Goal: Check status

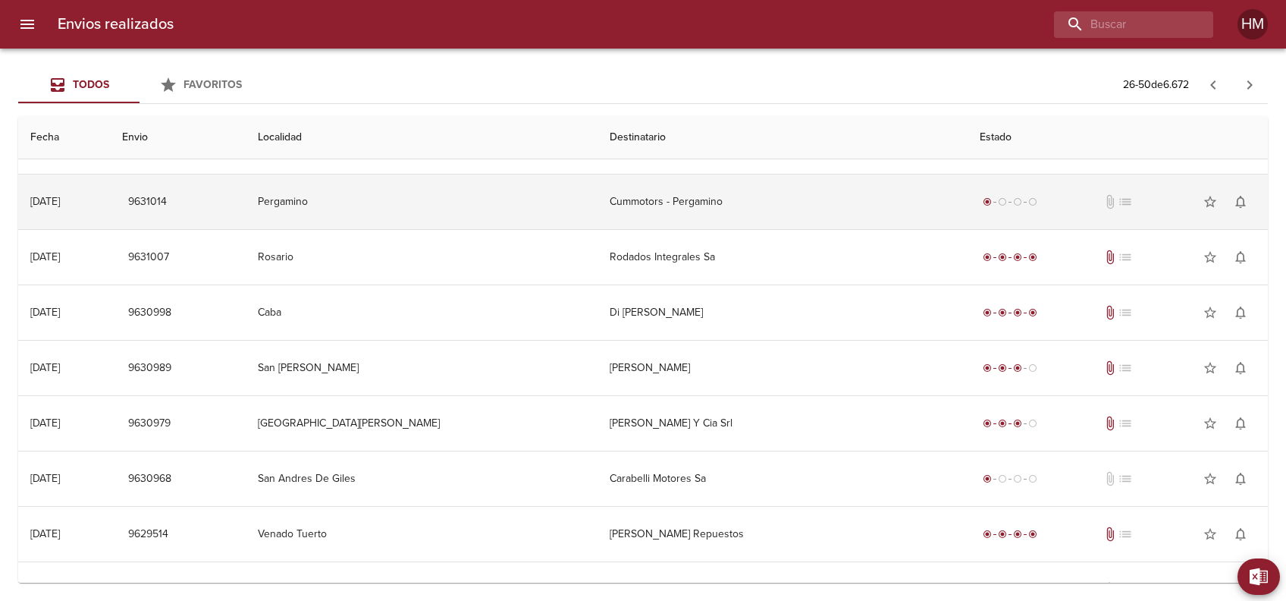
scroll to position [1347, 0]
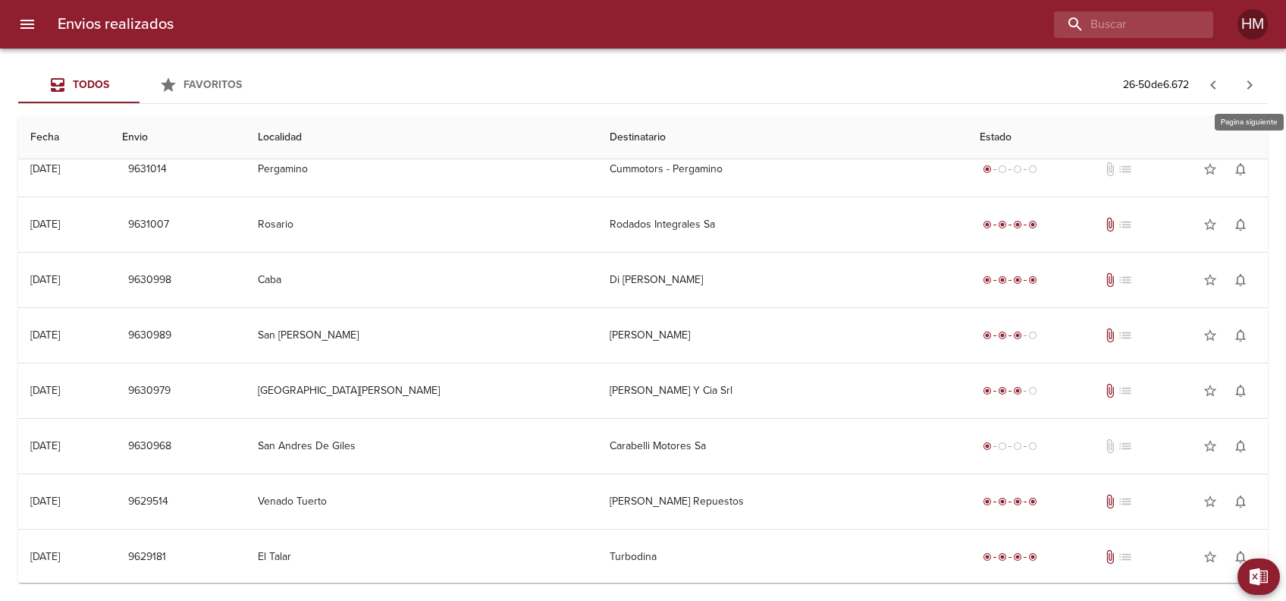
click at [1235, 82] on button "button" at bounding box center [1250, 85] width 36 height 36
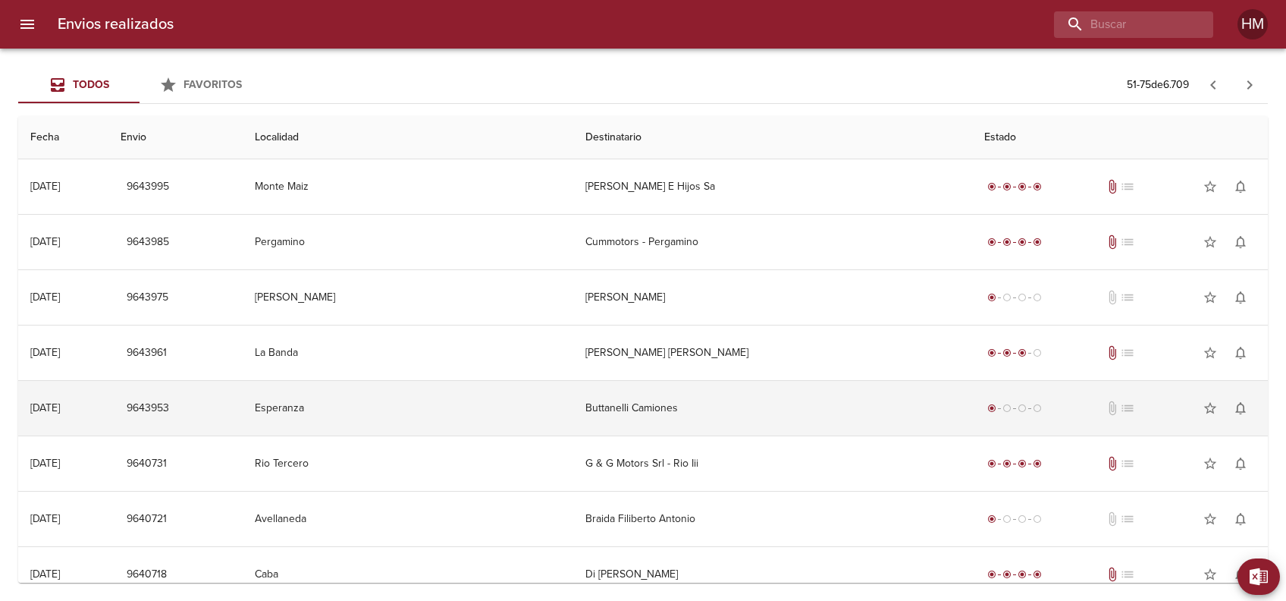
scroll to position [101, 0]
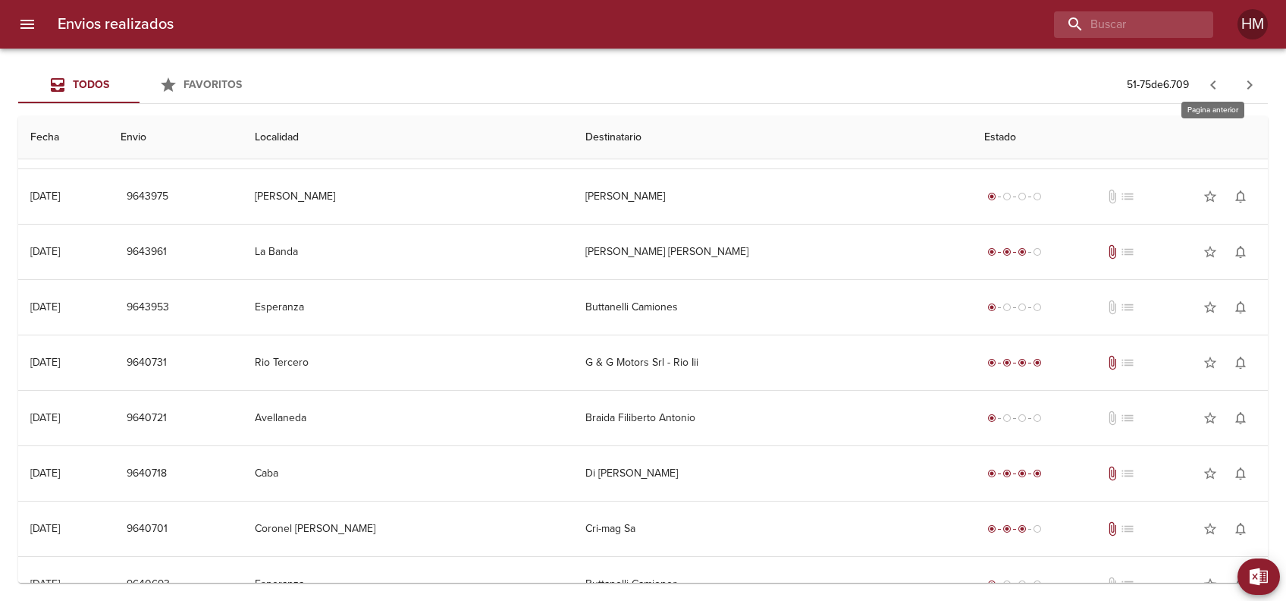
click at [1204, 87] on icon "button" at bounding box center [1213, 85] width 18 height 18
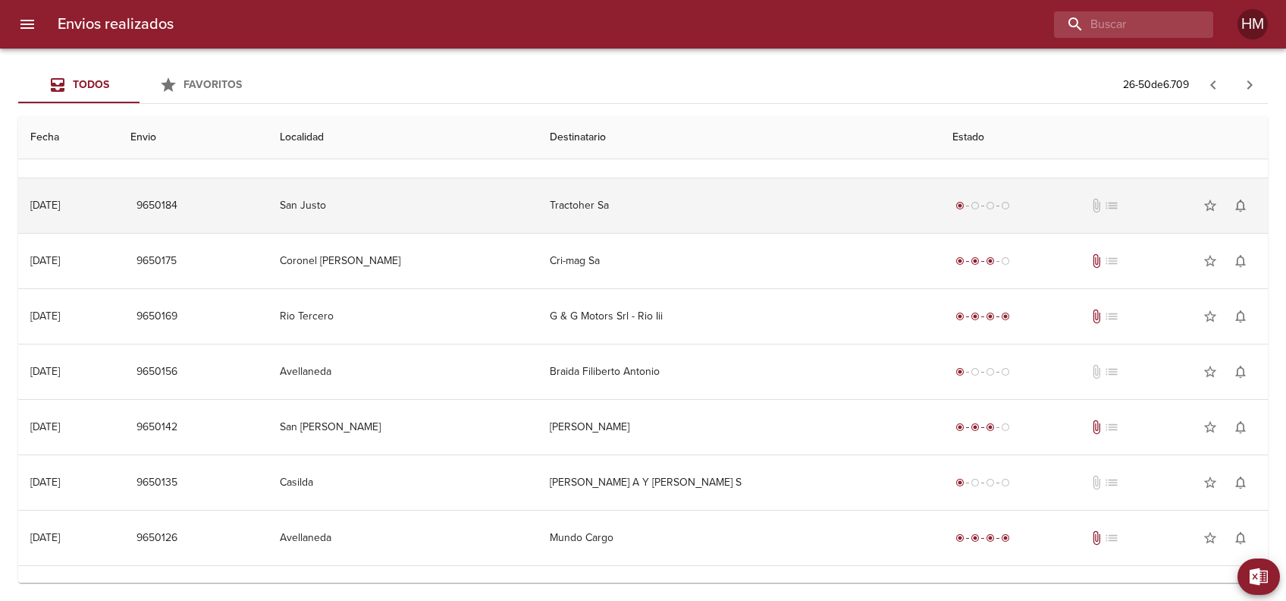
scroll to position [0, 0]
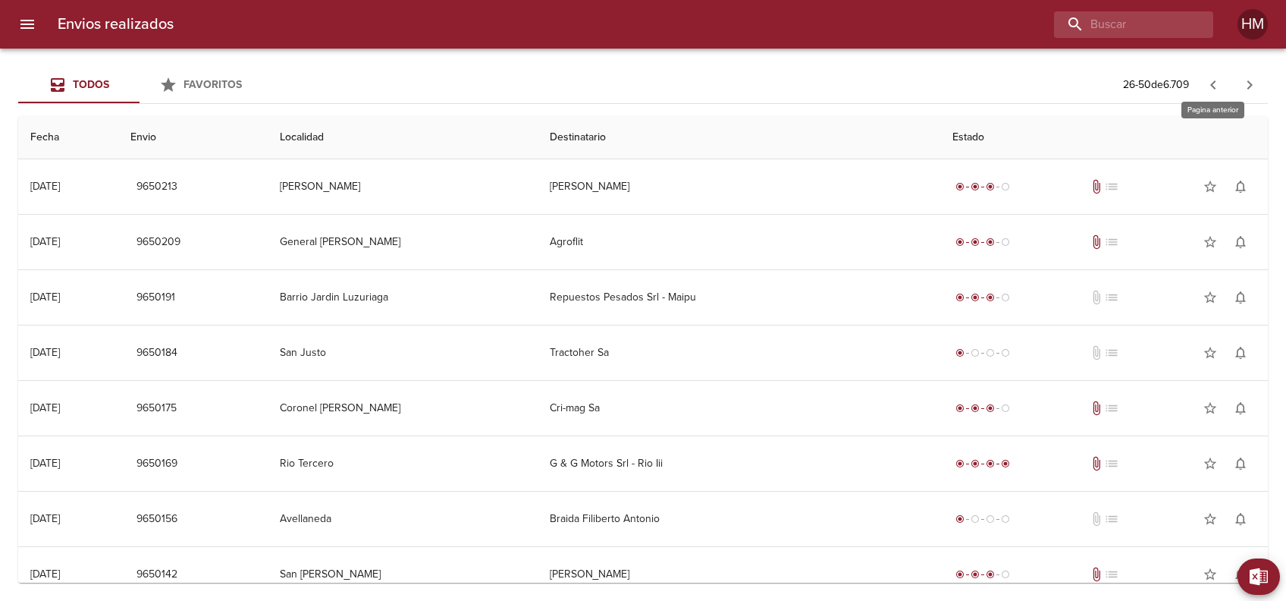
click at [1212, 90] on icon "button" at bounding box center [1213, 85] width 18 height 18
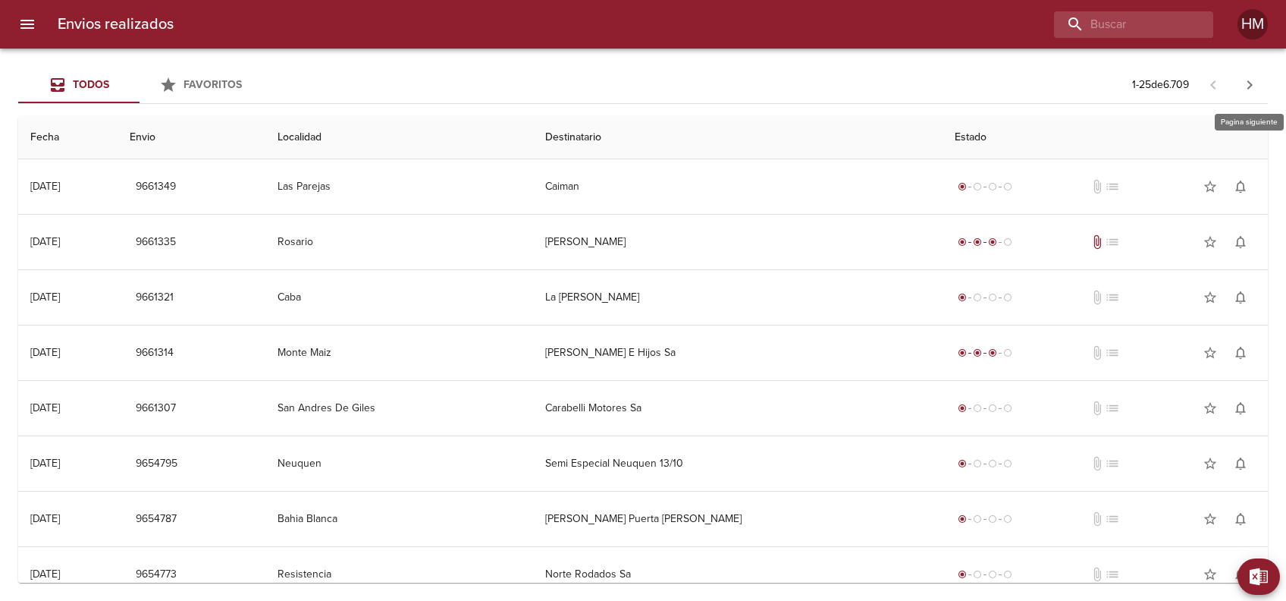
click at [1256, 79] on icon "button" at bounding box center [1250, 85] width 18 height 18
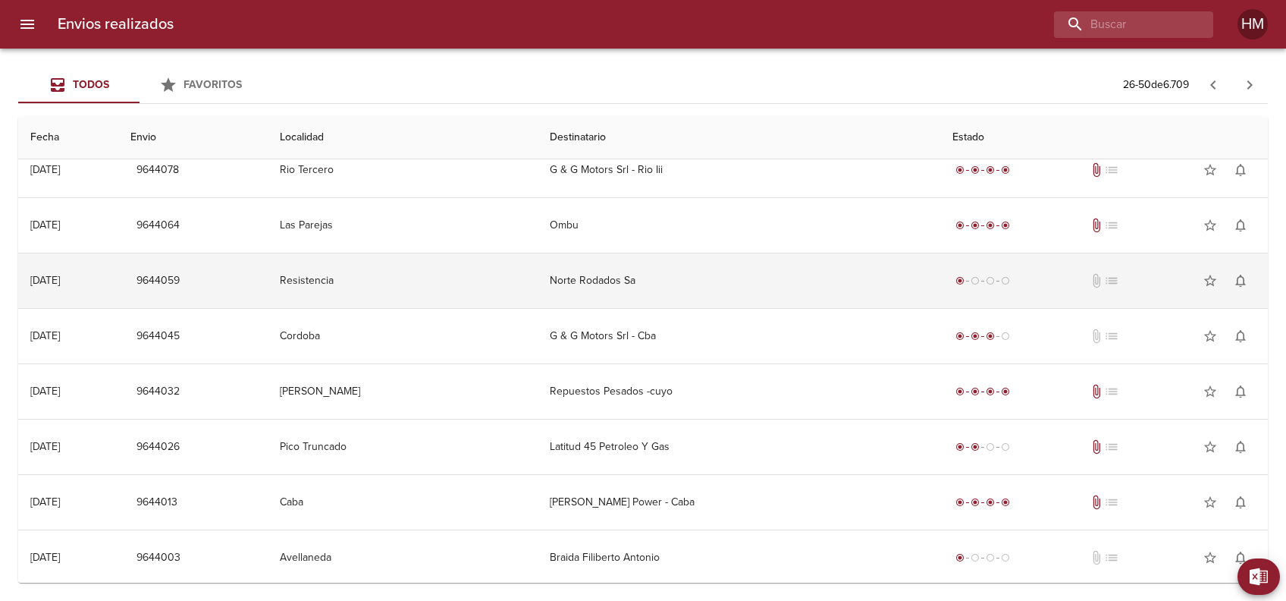
scroll to position [959, 0]
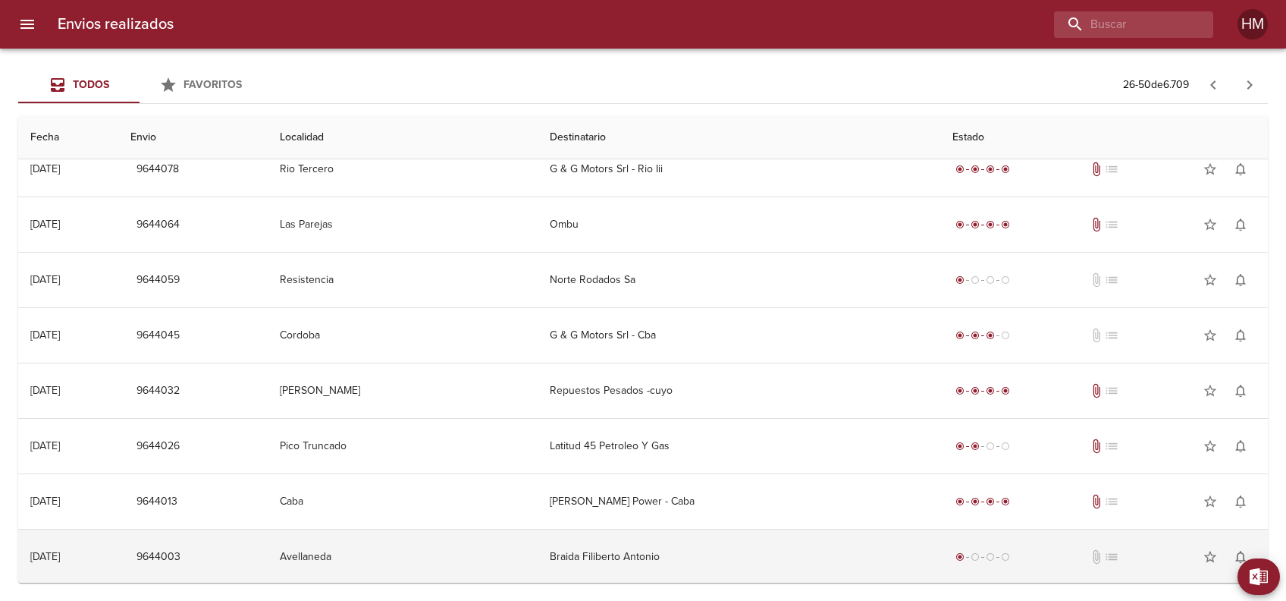
click at [670, 546] on td "Braida Filiberto Antonio" at bounding box center [740, 556] width 404 height 55
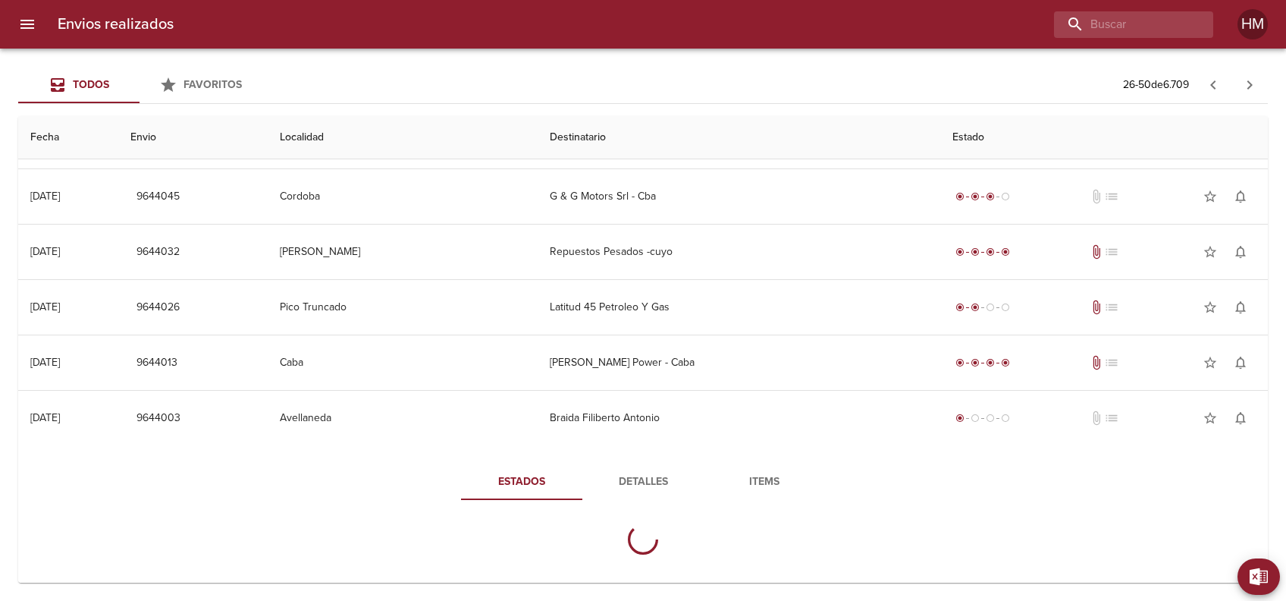
scroll to position [1098, 0]
click at [664, 472] on span "Detalles" at bounding box center [643, 481] width 103 height 19
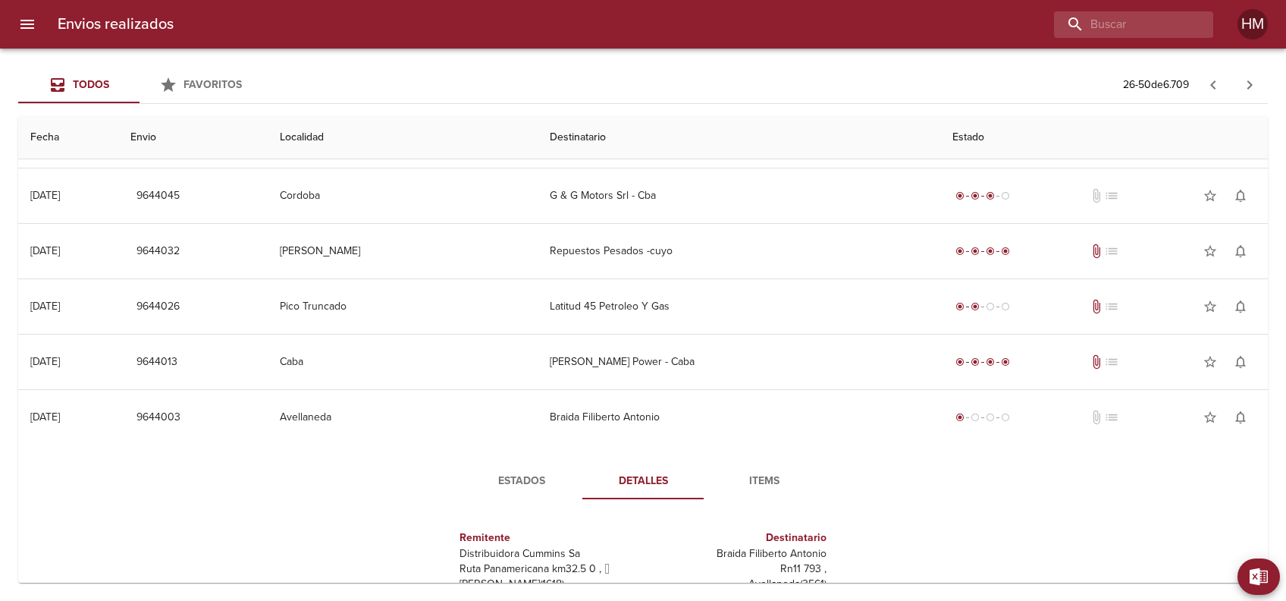
scroll to position [1347, 0]
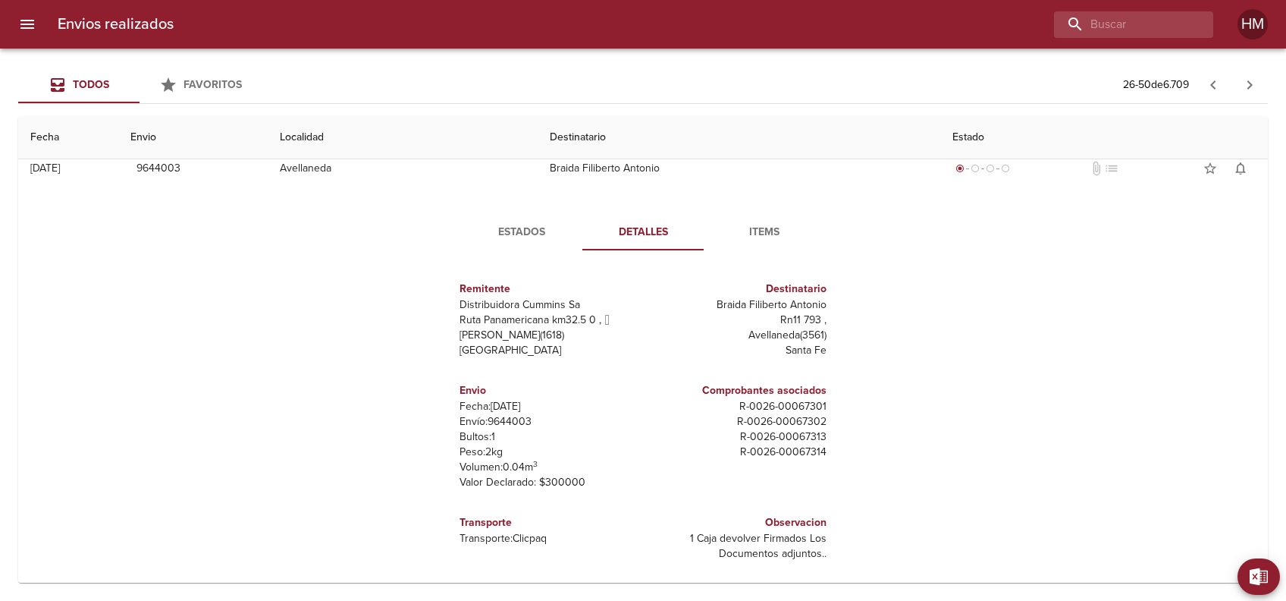
click at [908, 483] on div "Estados Detalles Items Remitente Distribuidora Cummins Sa Ruta Panamericana km3…" at bounding box center [643, 390] width 1226 height 388
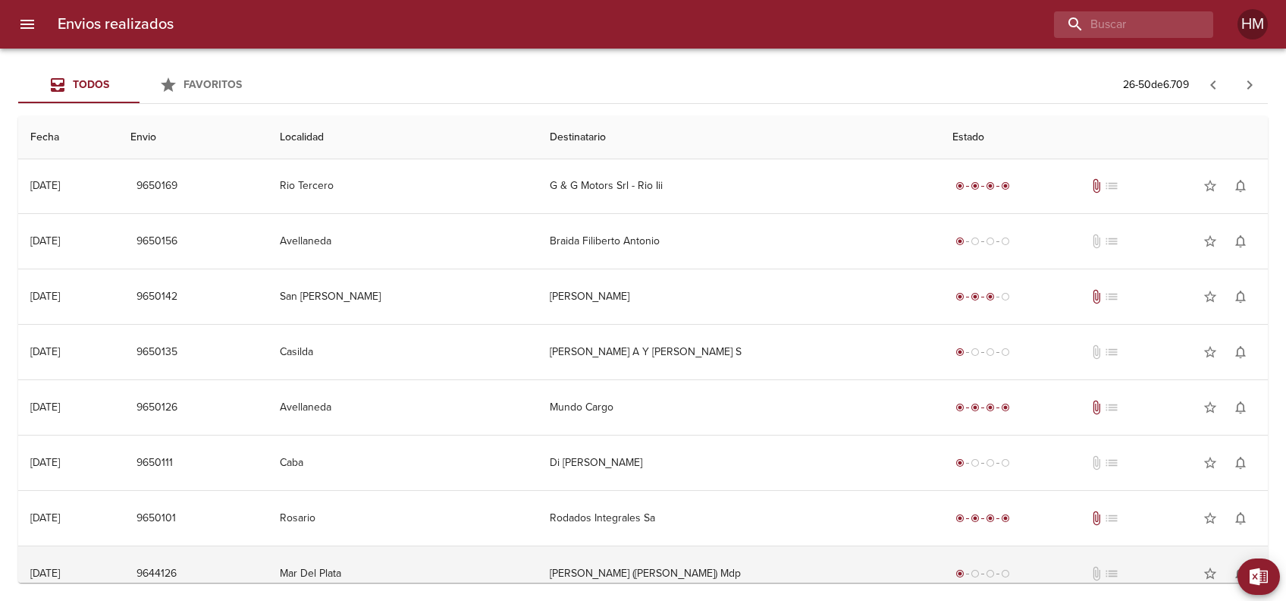
scroll to position [234, 0]
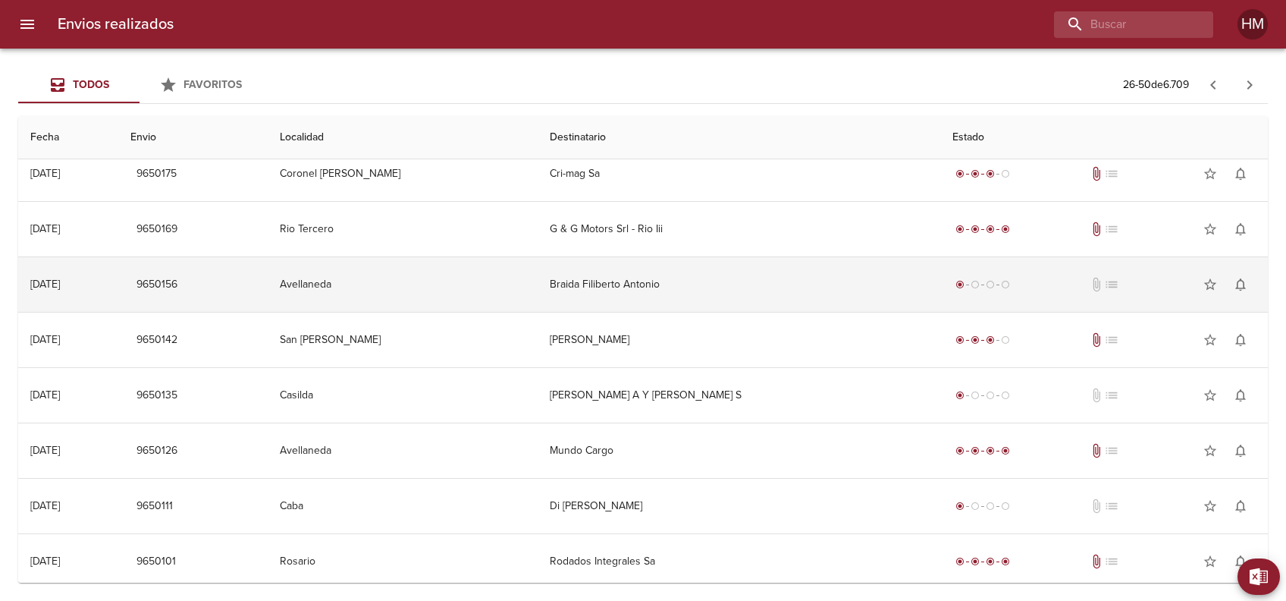
click at [658, 281] on td "Braida Filiberto Antonio" at bounding box center [740, 284] width 404 height 55
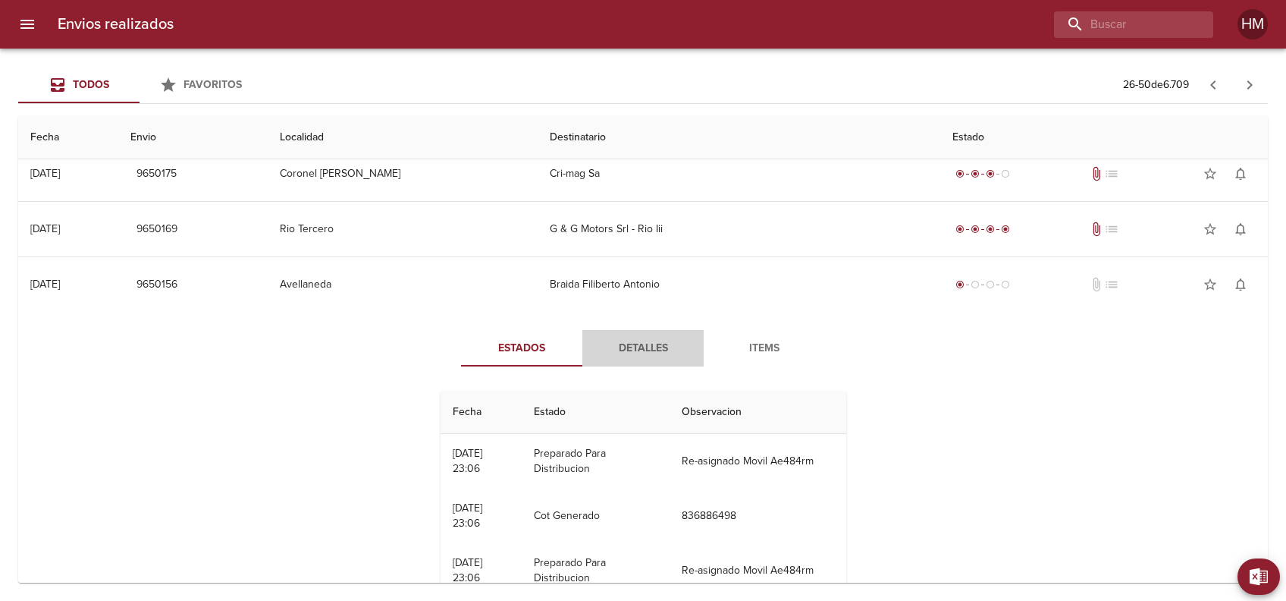
click at [650, 339] on span "Detalles" at bounding box center [643, 348] width 103 height 19
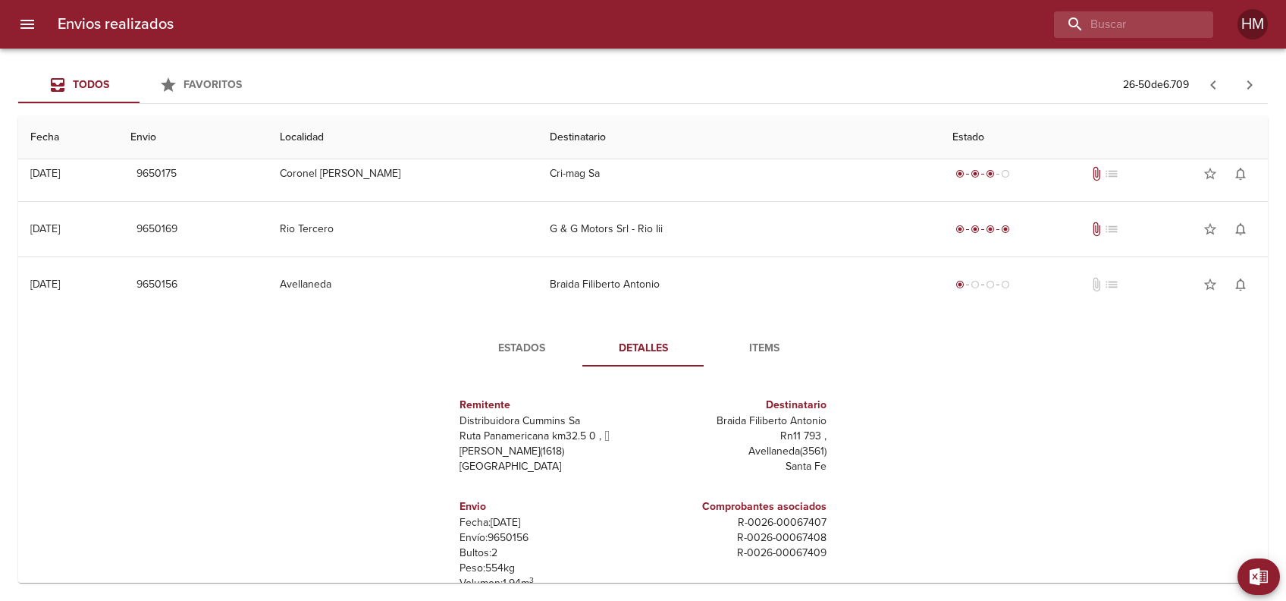
click at [1019, 495] on div "Estados Detalles Items Remitente Distribuidora Cummins Sa Ruta Panamericana km3…" at bounding box center [643, 506] width 1226 height 388
